Goal: Go to known website: Access a specific website the user already knows

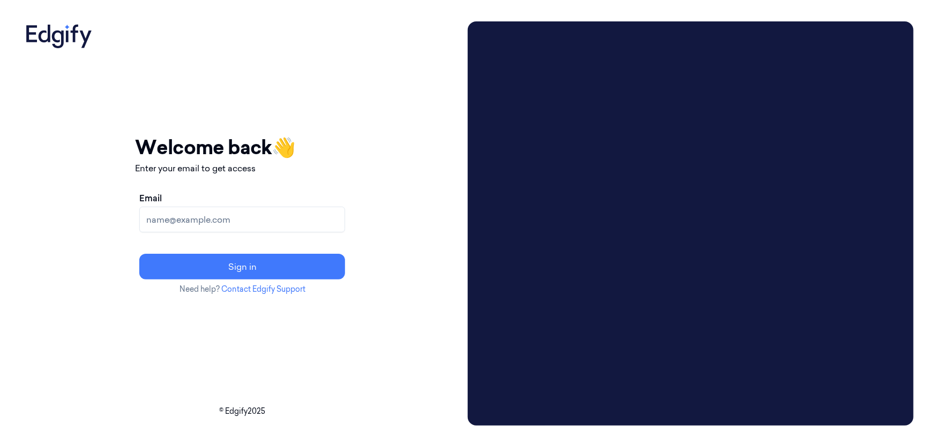
click at [247, 207] on input "Email" at bounding box center [242, 220] width 206 height 26
type input "[EMAIL_ADDRESS]"
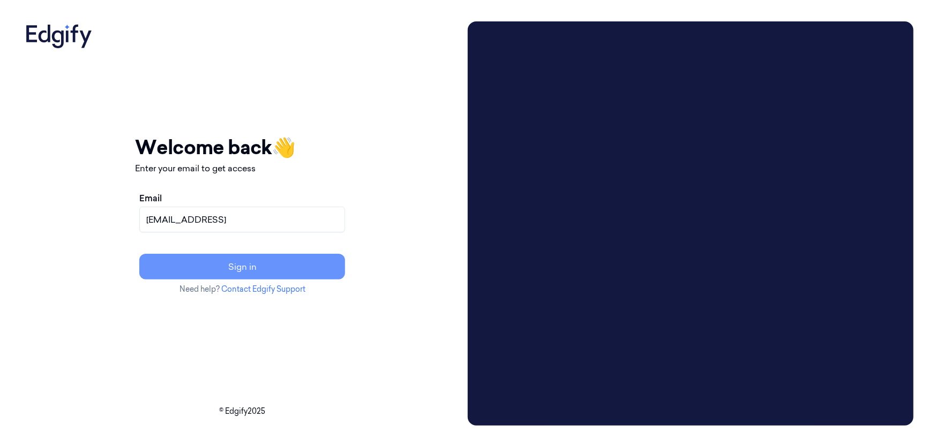
click at [251, 256] on button "Sign in" at bounding box center [242, 267] width 206 height 26
